Goal: Task Accomplishment & Management: Complete application form

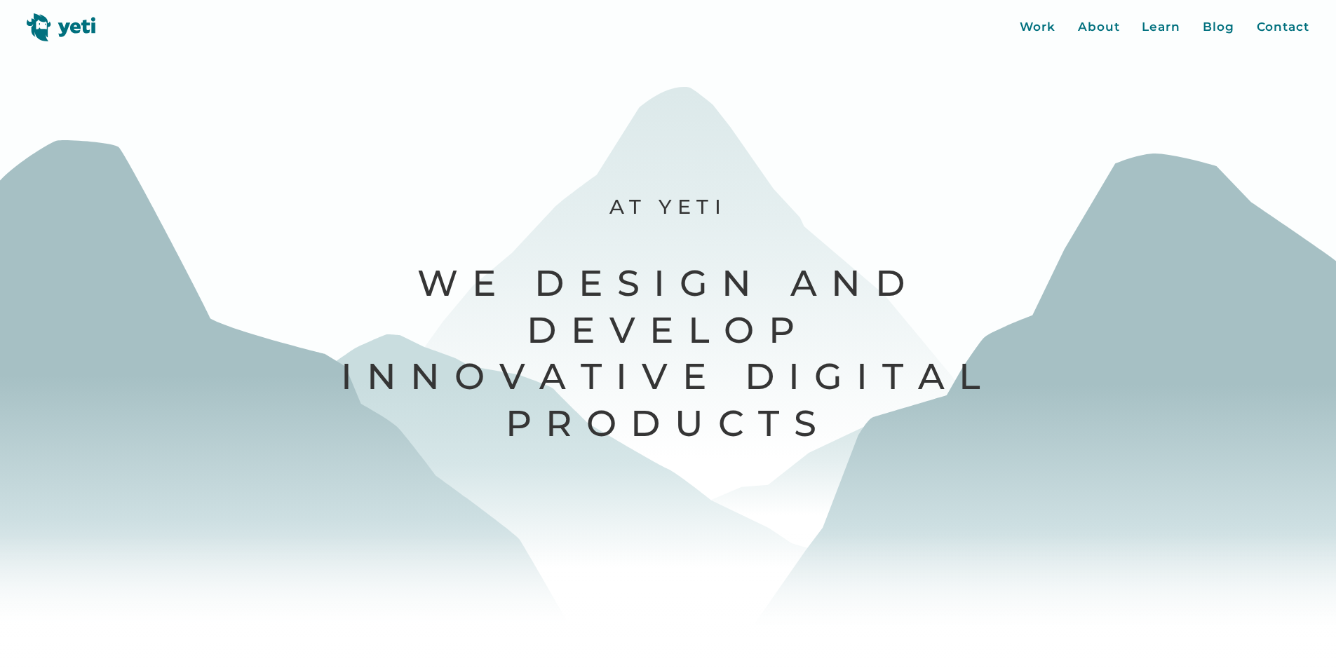
click at [1257, 18] on link "Contact" at bounding box center [1283, 27] width 53 height 18
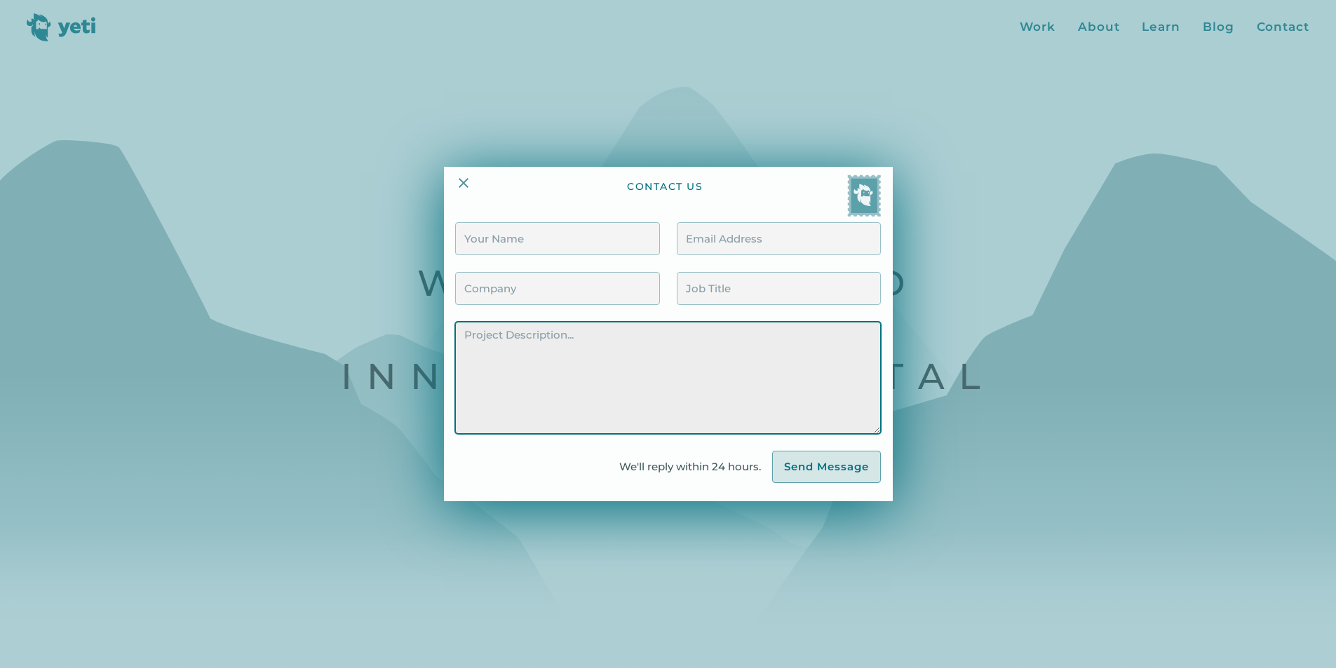
drag, startPoint x: 774, startPoint y: 389, endPoint x: 759, endPoint y: 379, distance: 17.3
click at [769, 386] on textarea "Contact Form" at bounding box center [667, 378] width 425 height 112
paste textarea "Wikipedia is considered to be the World’s most significant tool for reference m…"
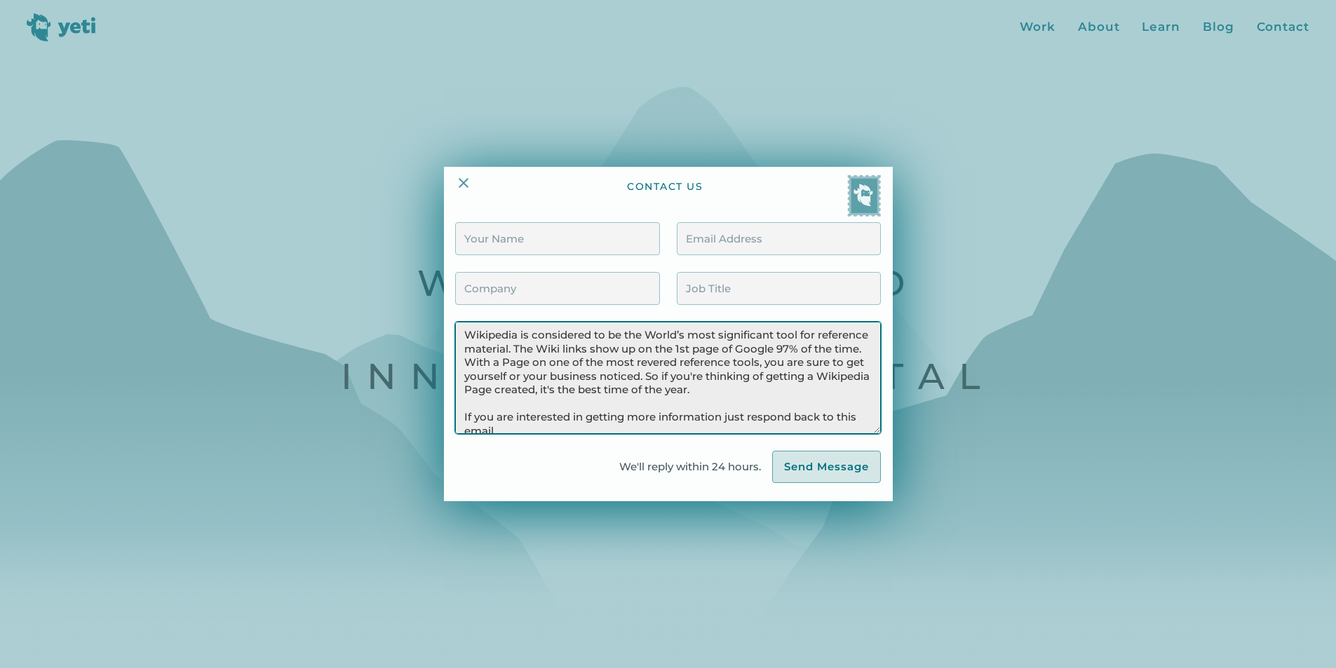
scroll to position [114, 0]
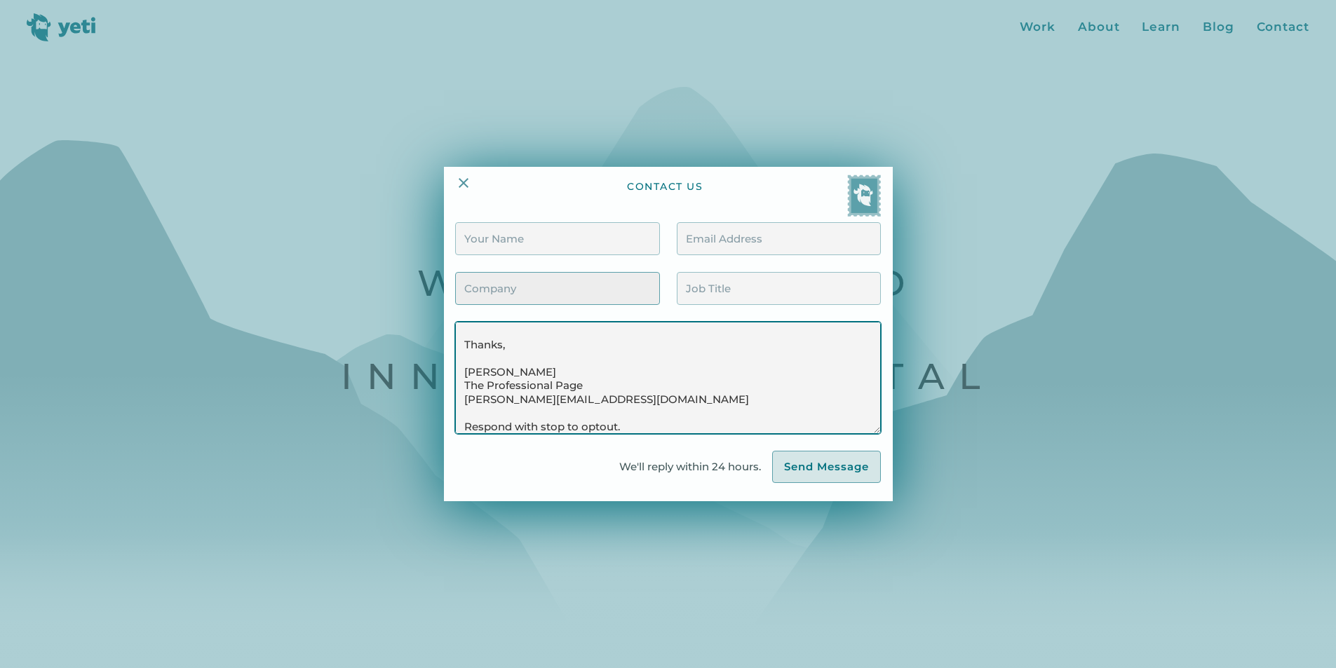
type textarea "Wikipedia is considered to be the World’s most significant tool for reference m…"
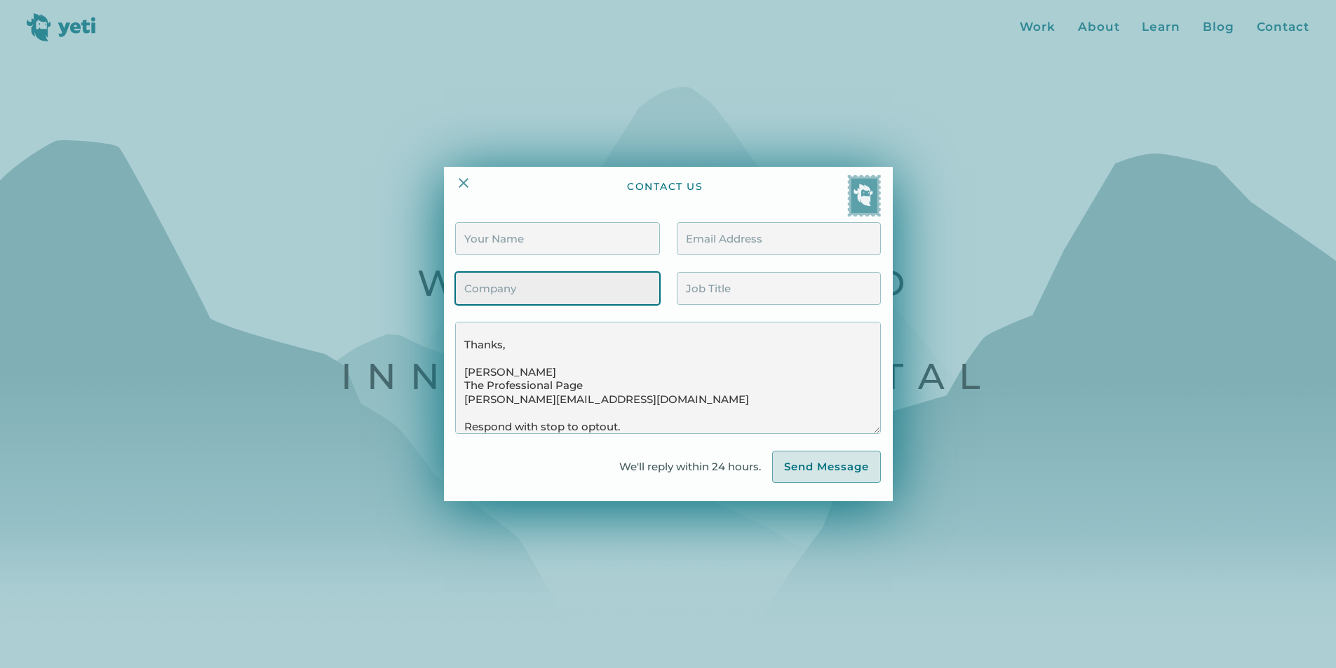
click at [621, 300] on input "Contact Form" at bounding box center [557, 288] width 204 height 33
type input "The Professional Page"
type input "[PERSON_NAME]"
type input "[PERSON_NAME][EMAIL_ADDRESS][DOMAIN_NAME]"
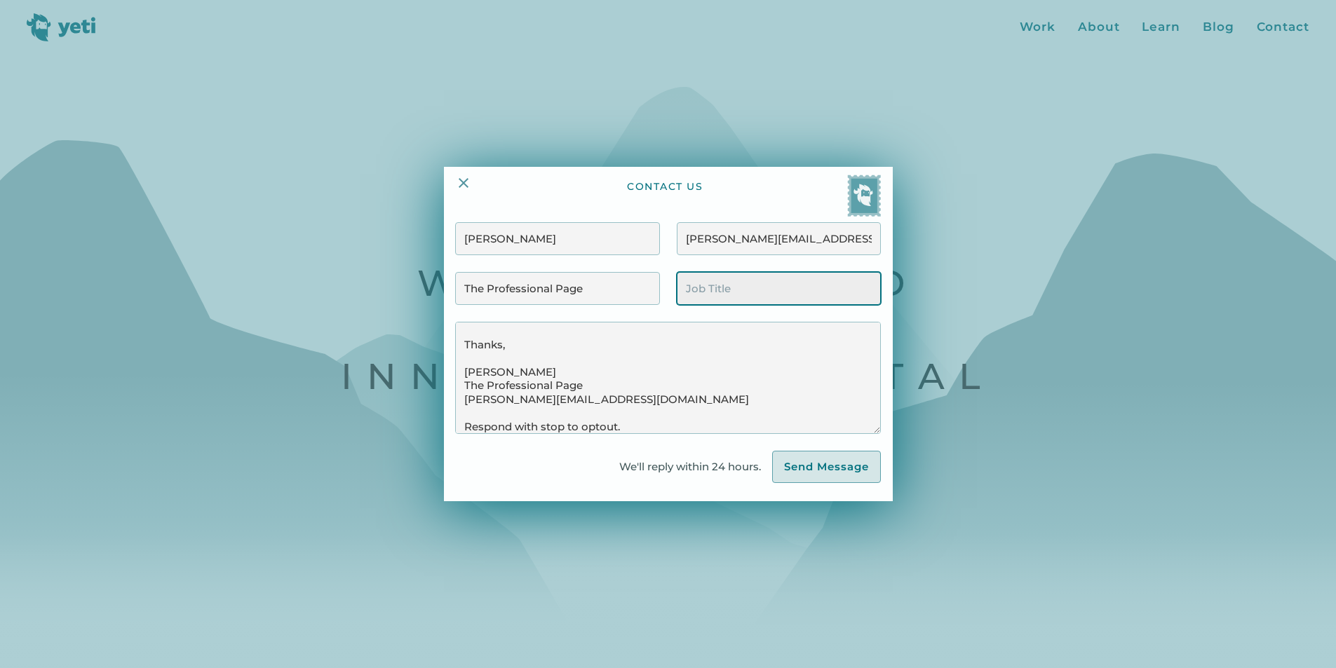
click at [758, 288] on input "Contact Form" at bounding box center [779, 288] width 204 height 33
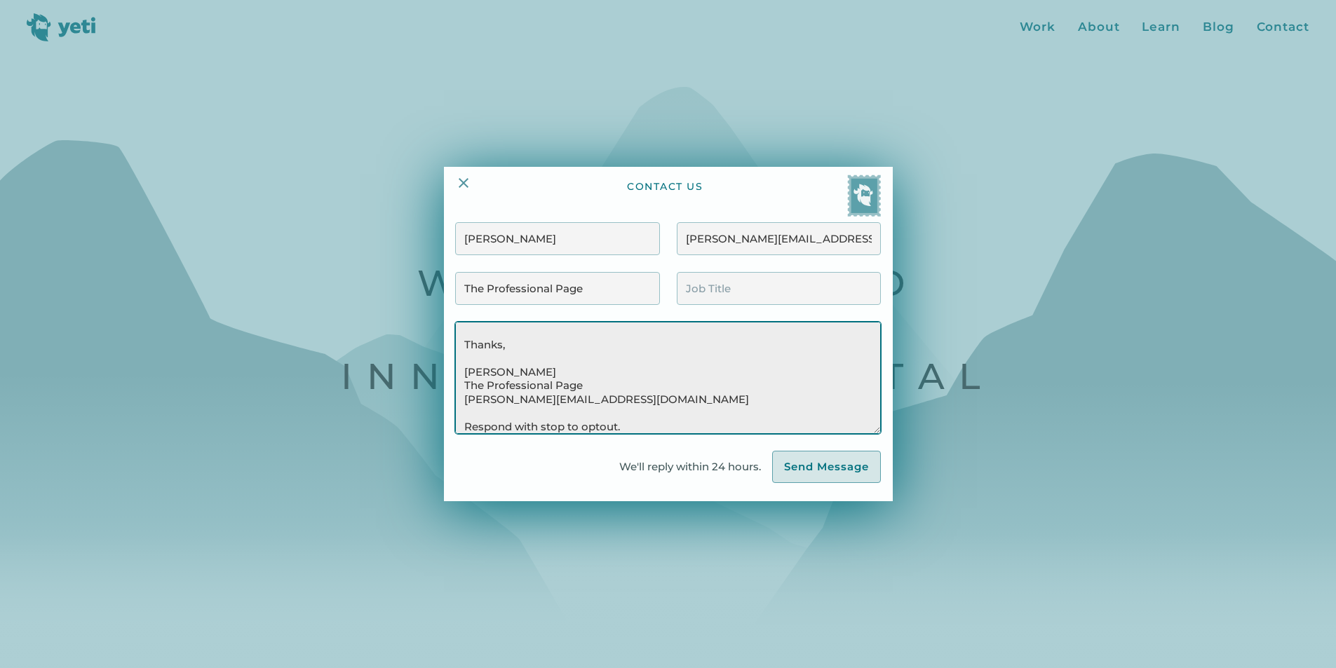
click at [473, 379] on textarea "Wikipedia is considered to be the World’s most significant tool for reference m…" at bounding box center [667, 378] width 425 height 112
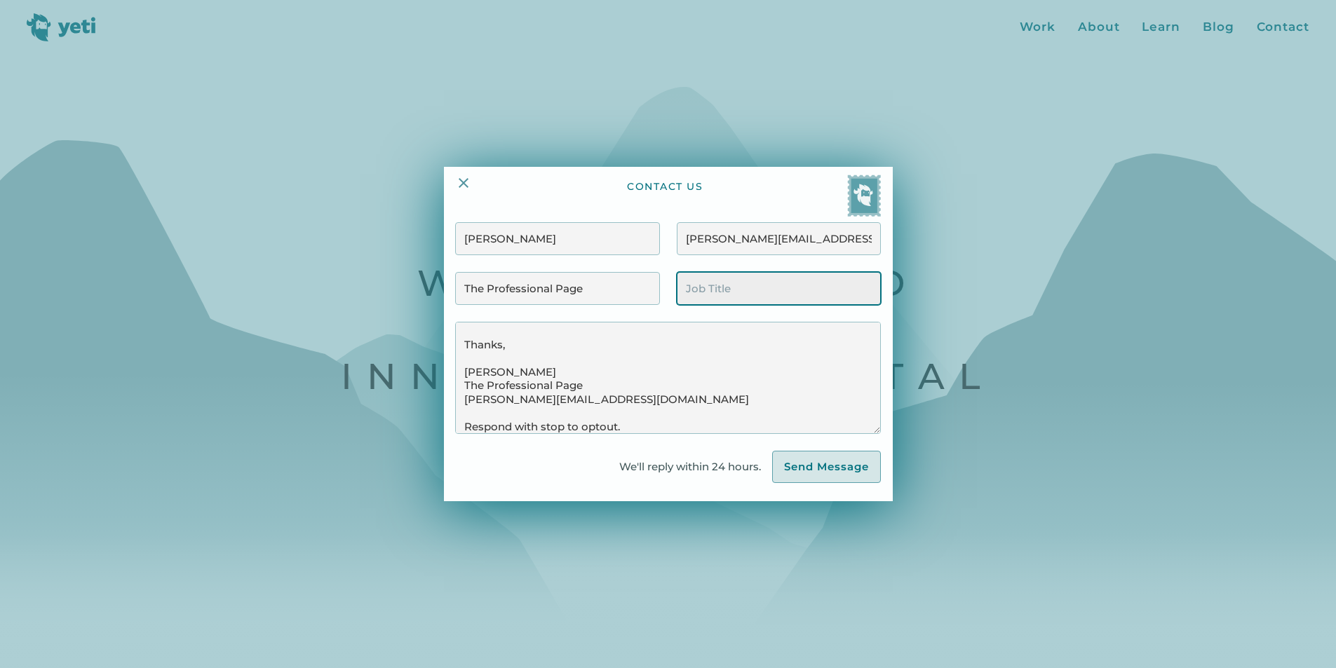
drag, startPoint x: 691, startPoint y: 284, endPoint x: 708, endPoint y: 284, distance: 16.8
click at [693, 284] on input "Contact Form" at bounding box center [779, 288] width 204 height 33
paste input "Sr. Publishing Consultant"
type input "Sr. Publishing Consultant"
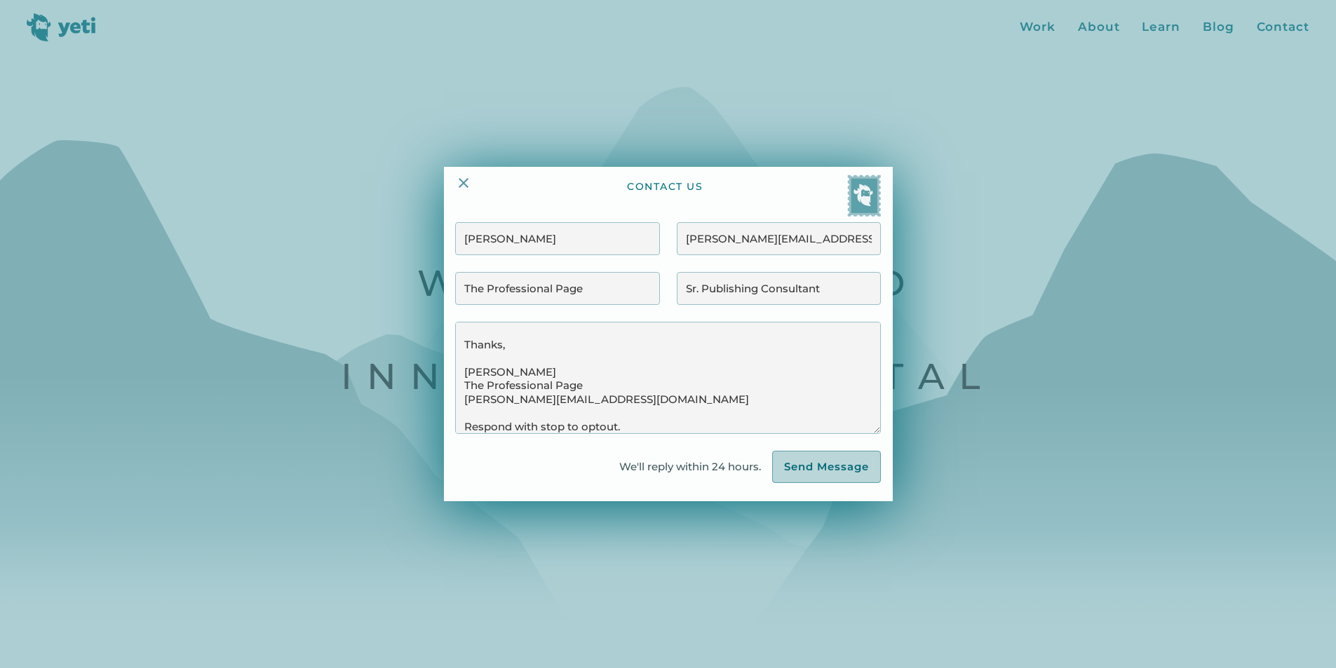
click at [791, 472] on input "Send Message" at bounding box center [826, 467] width 109 height 32
